Goal: Transaction & Acquisition: Subscribe to service/newsletter

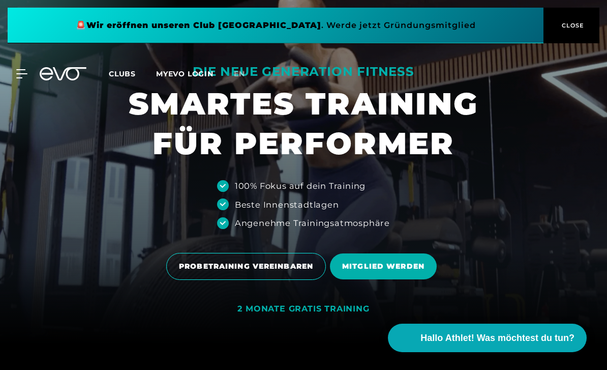
scroll to position [25, 0]
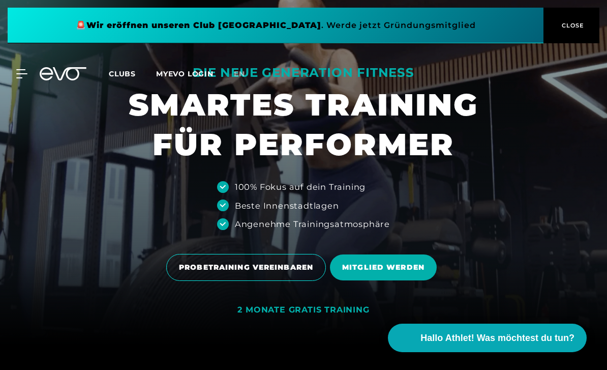
click at [352, 280] on span "MITGLIED WERDEN" at bounding box center [383, 267] width 107 height 26
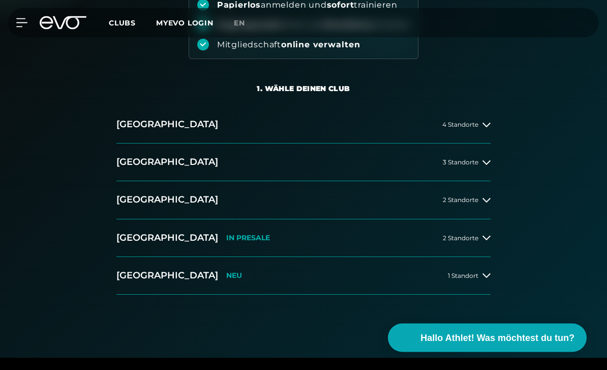
scroll to position [158, 0]
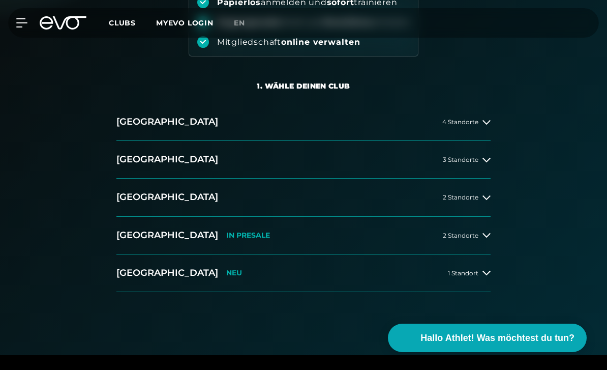
click at [123, 195] on h2 "[GEOGRAPHIC_DATA]" at bounding box center [167, 197] width 102 height 13
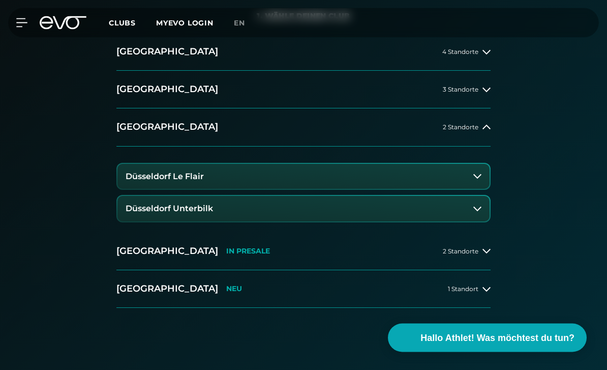
click at [141, 177] on h3 "Düsseldorf Le Flair" at bounding box center [165, 176] width 78 height 9
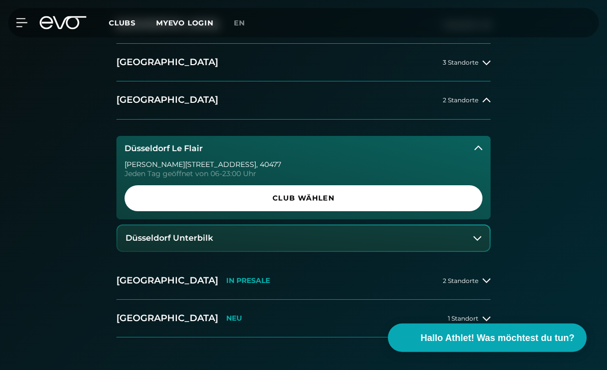
scroll to position [256, 0]
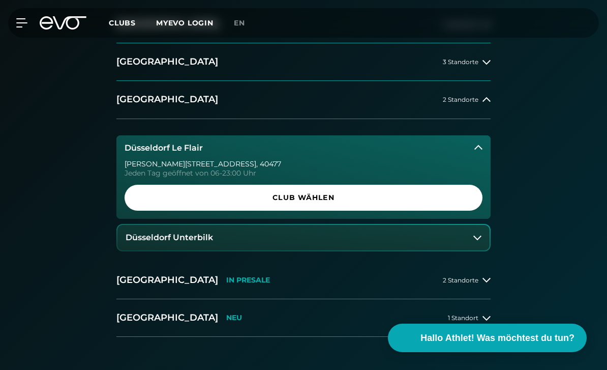
click at [140, 200] on span "Club wählen" at bounding box center [304, 197] width 334 height 11
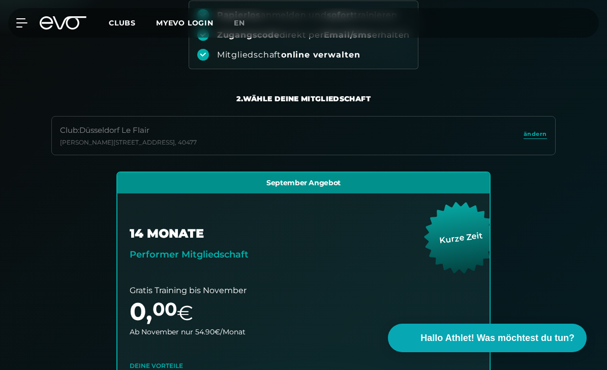
scroll to position [0, 0]
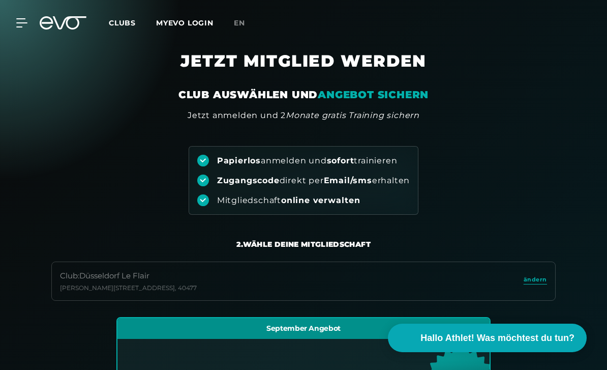
click at [29, 16] on div "MyEVO Login Über EVO Mitgliedschaften Probetraining TAGESPASS EVO Studios [GEOG…" at bounding box center [303, 22] width 603 height 29
click at [27, 22] on icon at bounding box center [21, 23] width 11 height 8
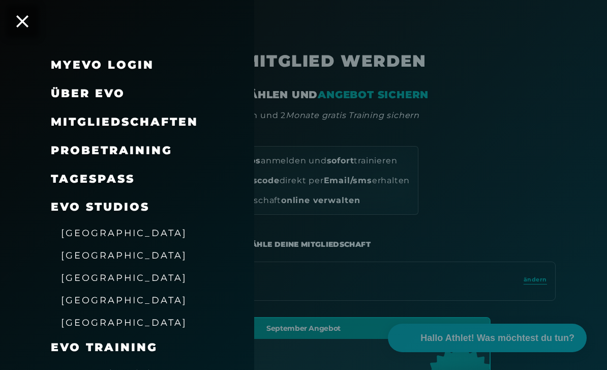
click at [65, 122] on span "Mitgliedschaften" at bounding box center [124, 122] width 147 height 14
click at [94, 119] on span "Mitgliedschaften" at bounding box center [124, 122] width 147 height 14
click at [84, 124] on span "Mitgliedschaften" at bounding box center [124, 122] width 147 height 14
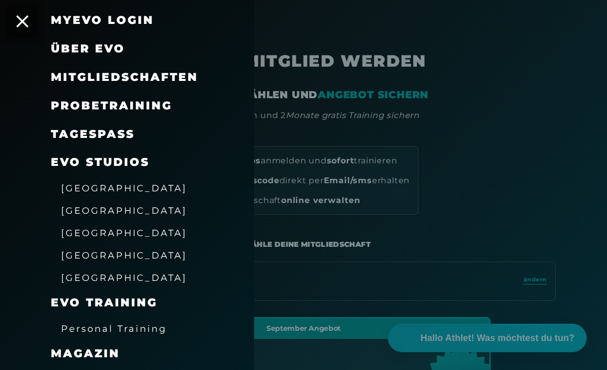
scroll to position [53, 0]
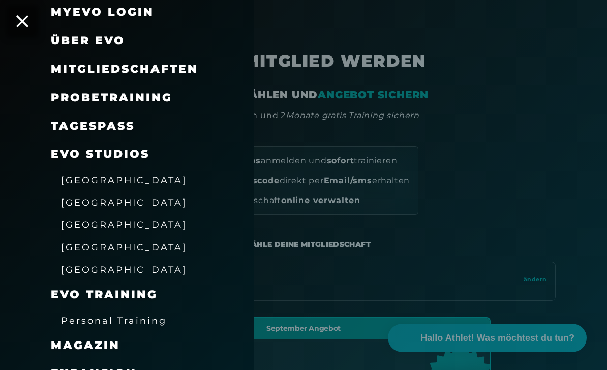
click at [79, 62] on span "Mitgliedschaften" at bounding box center [124, 69] width 147 height 14
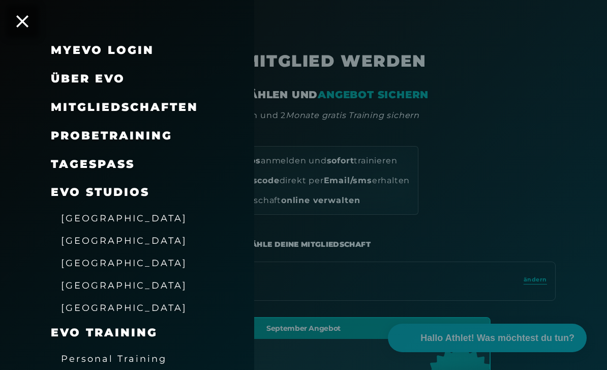
scroll to position [9, 0]
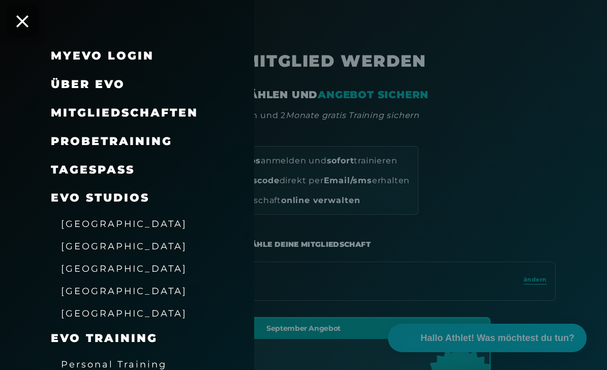
click at [84, 110] on span "Mitgliedschaften" at bounding box center [124, 113] width 147 height 14
click at [88, 112] on span "Mitgliedschaften" at bounding box center [124, 113] width 147 height 14
click at [87, 110] on span "Mitgliedschaften" at bounding box center [124, 113] width 147 height 14
click at [87, 116] on span "Mitgliedschaften" at bounding box center [124, 113] width 147 height 14
click at [292, 104] on div at bounding box center [303, 185] width 607 height 370
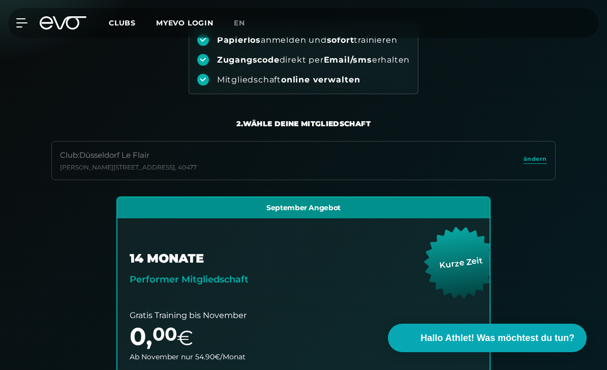
scroll to position [106, 0]
